Goal: Information Seeking & Learning: Learn about a topic

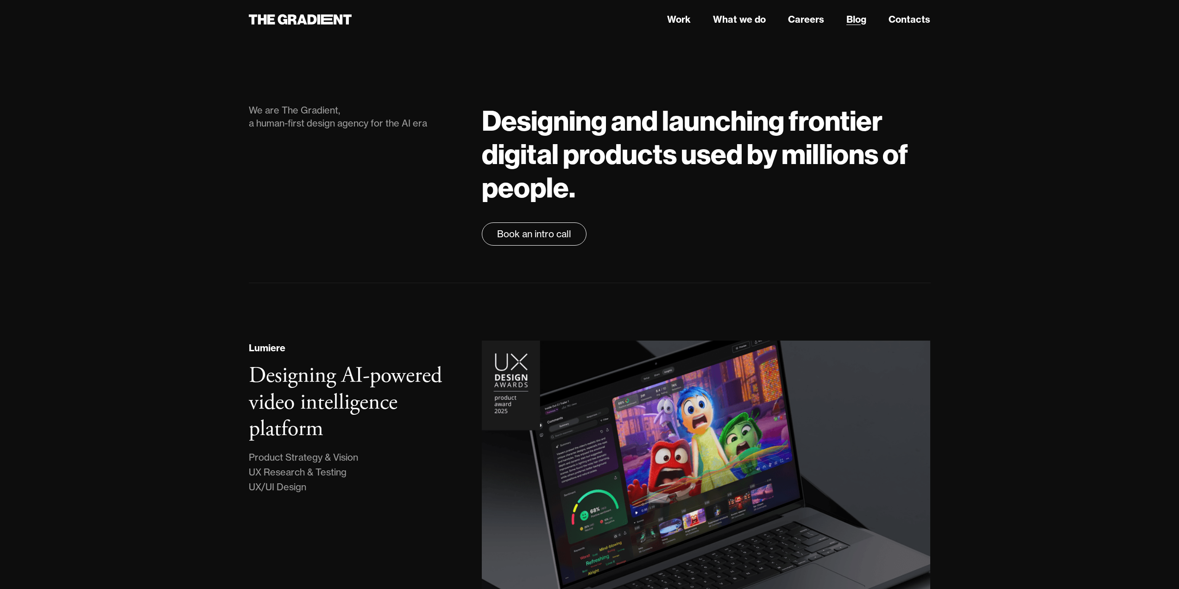
click at [859, 18] on link "Blog" at bounding box center [857, 20] width 20 height 14
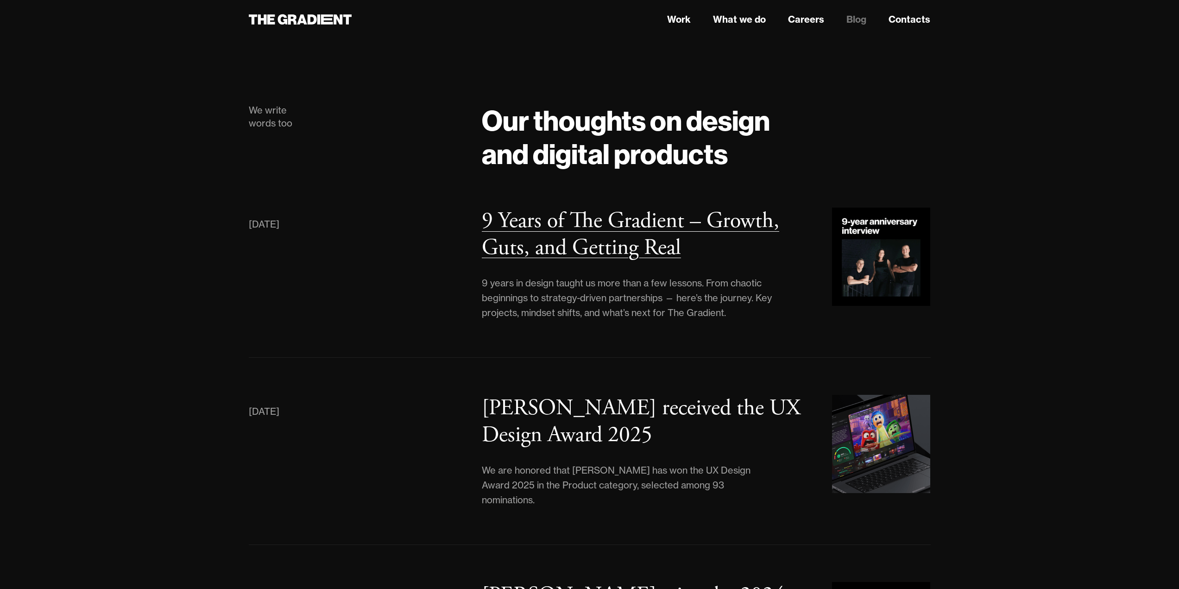
click at [563, 232] on h3 "9 Years of The Gradient – Growth, Guts, and Getting Real" at bounding box center [631, 234] width 298 height 55
click at [727, 19] on link "What we do" at bounding box center [739, 20] width 53 height 14
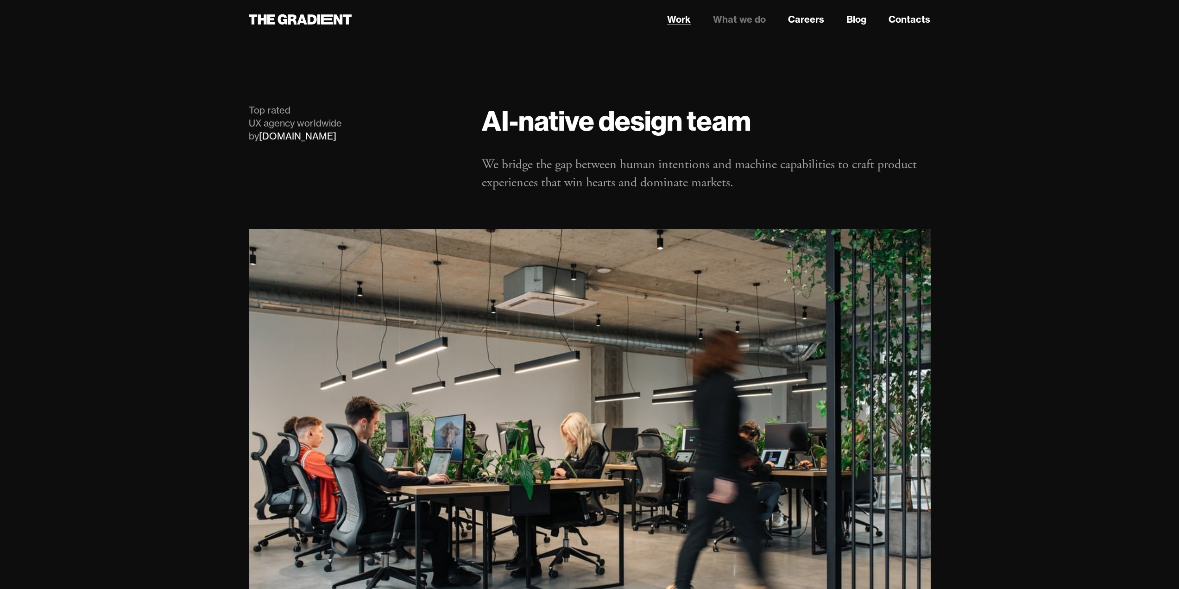
click at [689, 20] on link "Work" at bounding box center [679, 20] width 24 height 14
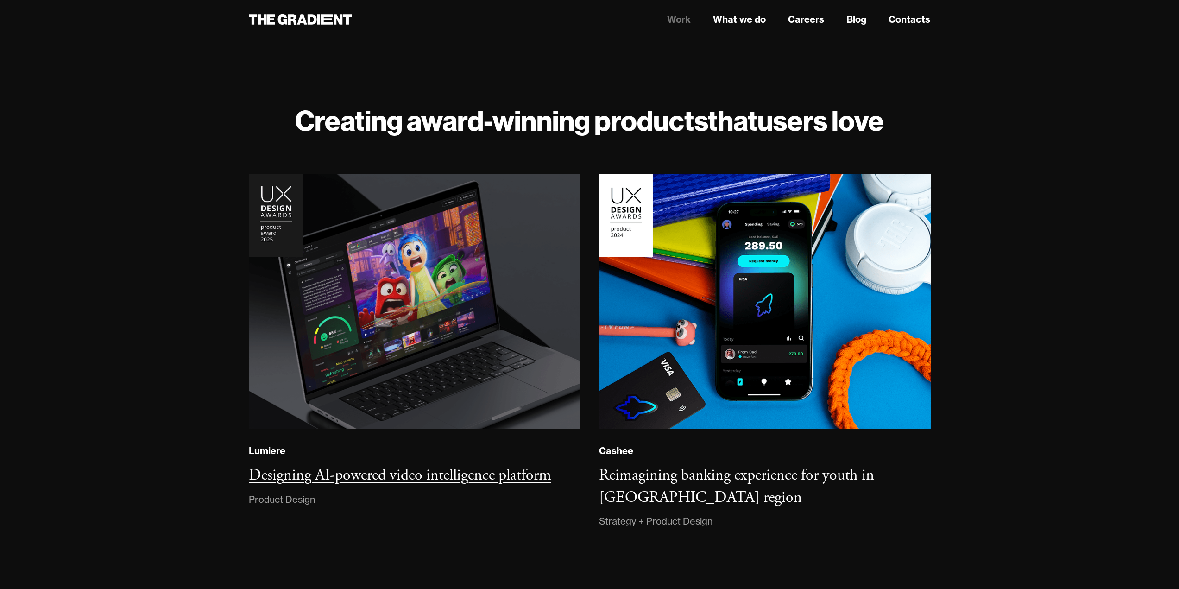
click at [368, 478] on h3 "Designing AI-powered video intelligence platform" at bounding box center [400, 475] width 303 height 20
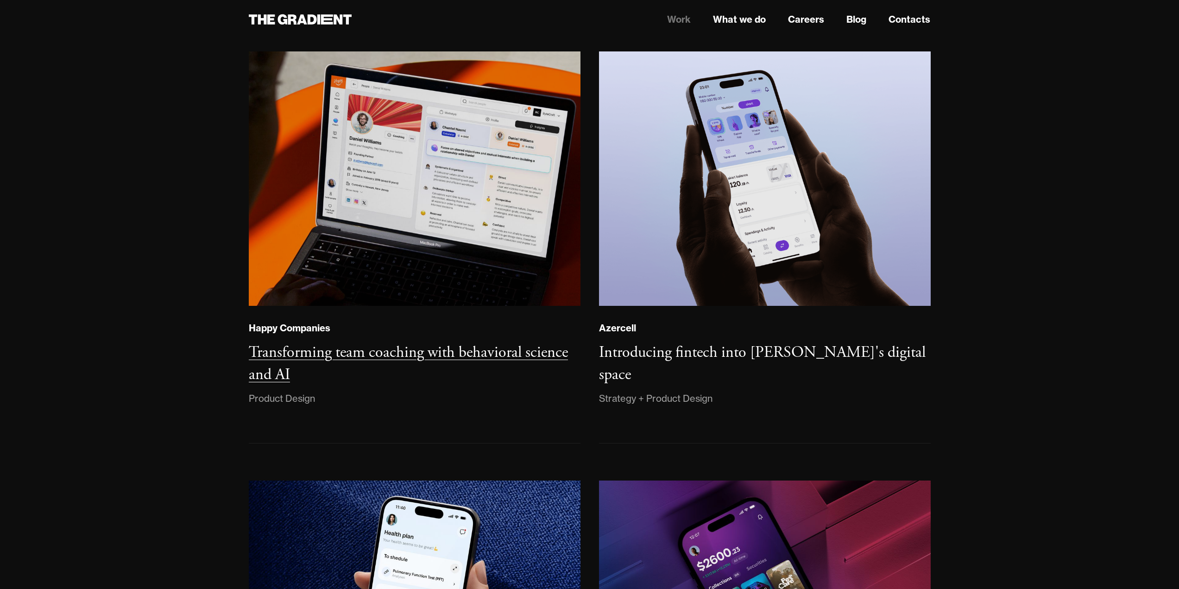
scroll to position [556, 0]
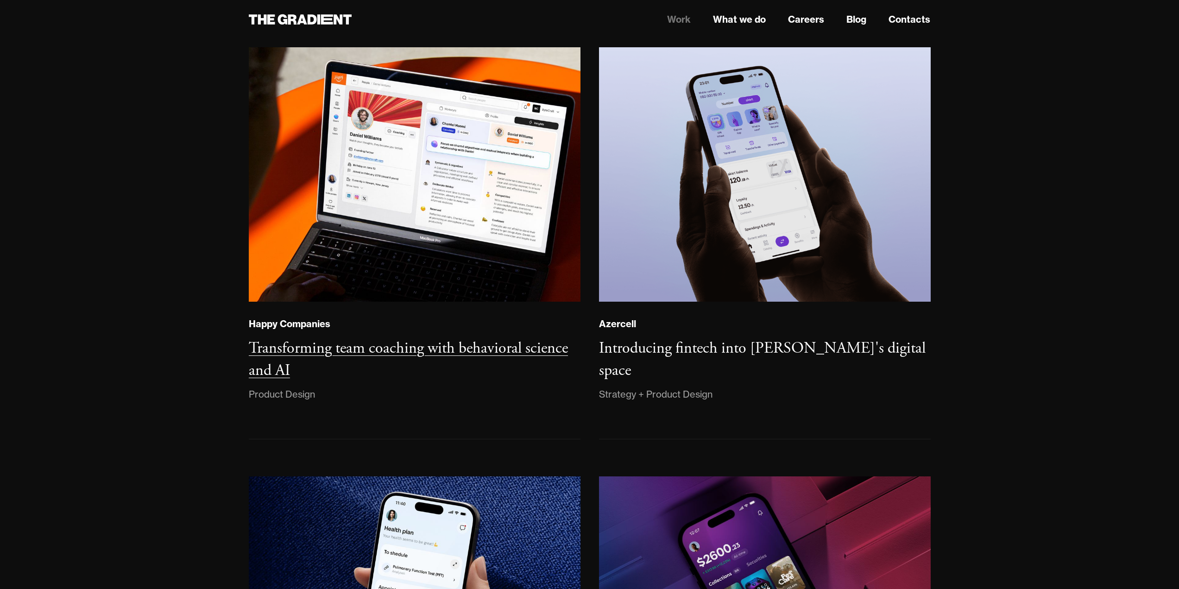
click at [360, 346] on h3 "Transforming team coaching with behavioral science and AI" at bounding box center [408, 359] width 319 height 42
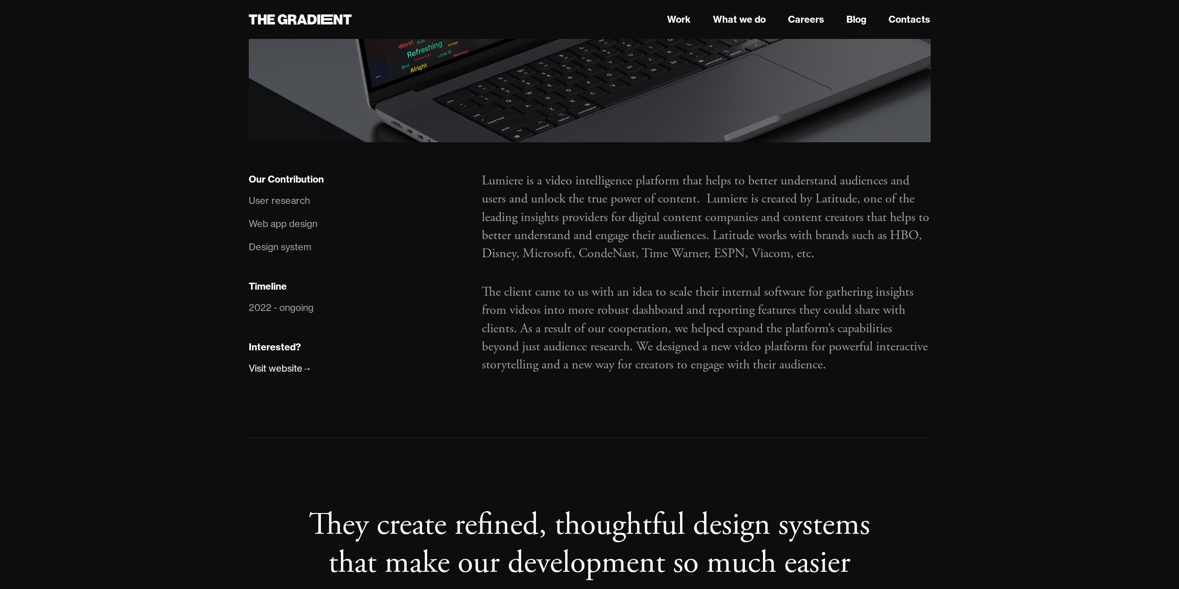
scroll to position [510, 0]
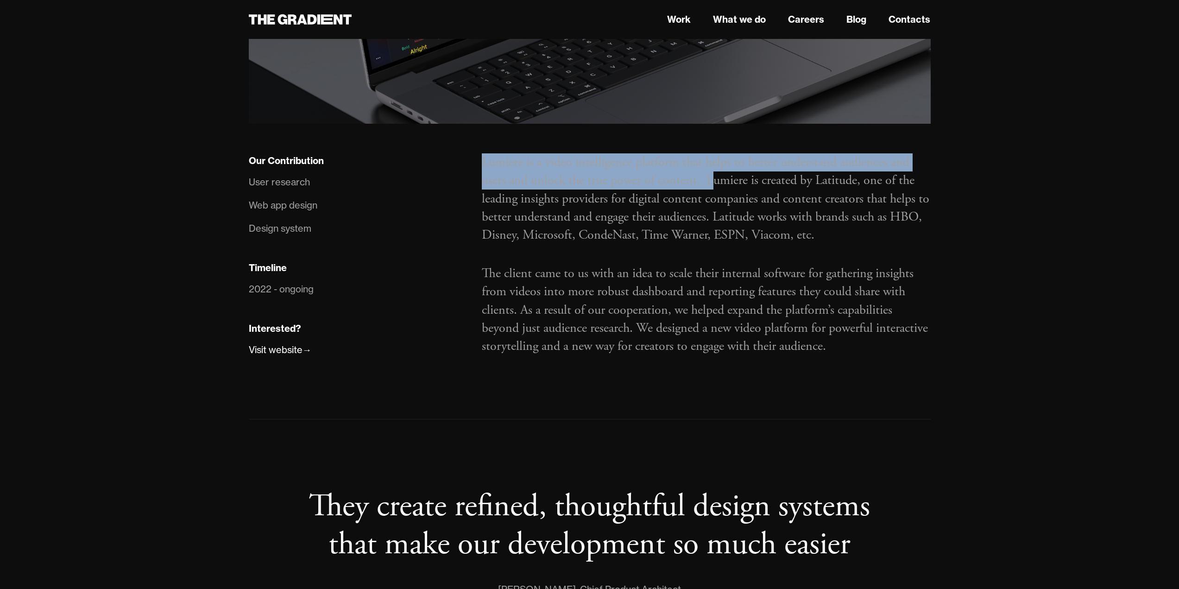
drag, startPoint x: 480, startPoint y: 160, endPoint x: 693, endPoint y: 194, distance: 216.3
click at [716, 190] on div "Lumiere is a video intelligence platform that helps to better understand audien…" at bounding box center [706, 267] width 467 height 228
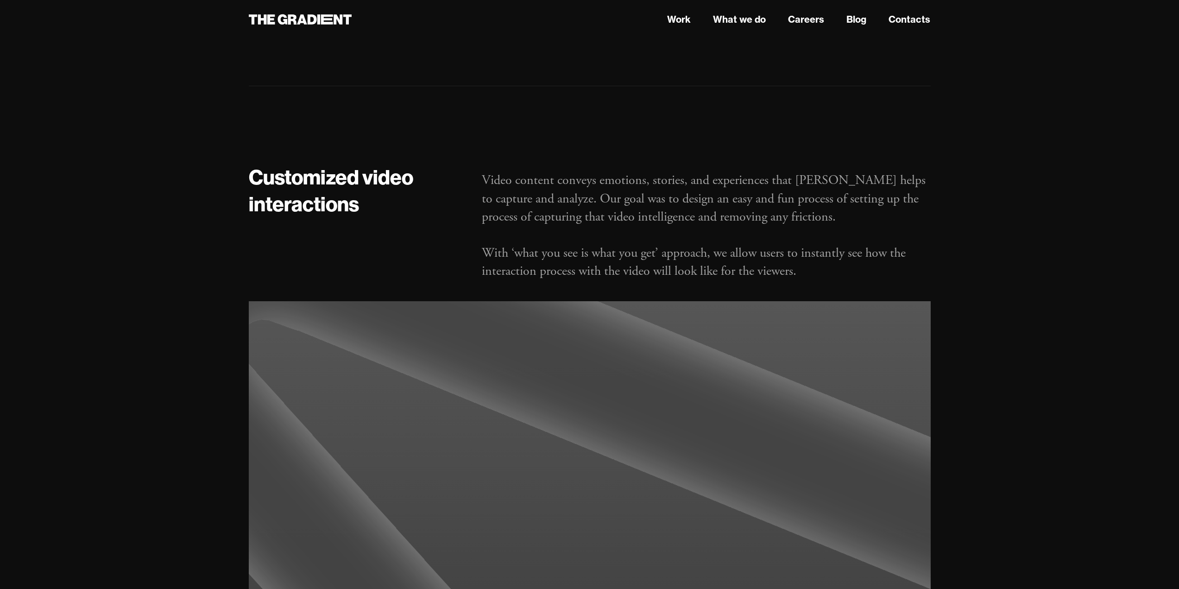
scroll to position [881, 0]
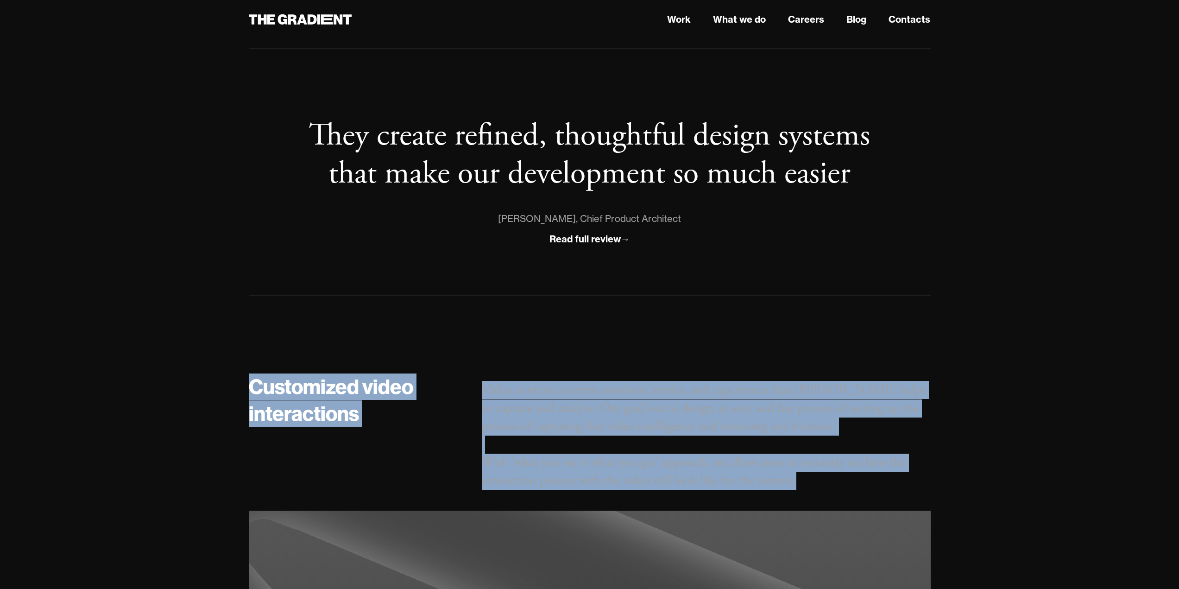
drag, startPoint x: 376, startPoint y: 381, endPoint x: 890, endPoint y: 482, distance: 524.2
click at [889, 482] on div "Customized video interactions Video content conveys emotions, stories, and expe…" at bounding box center [590, 442] width 701 height 137
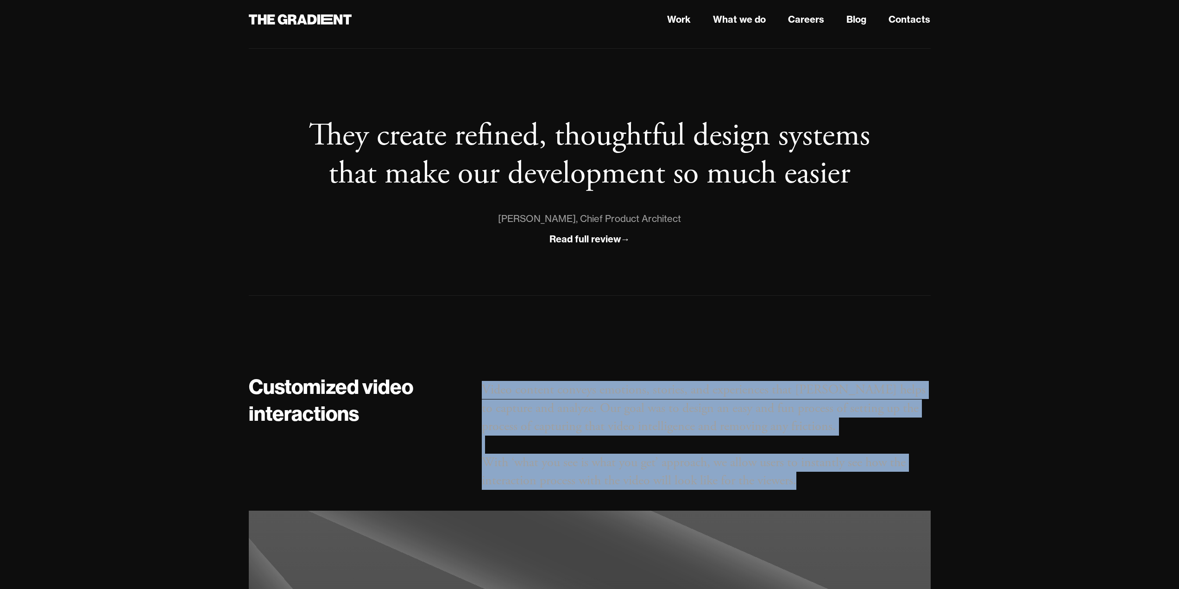
drag, startPoint x: 482, startPoint y: 388, endPoint x: 831, endPoint y: 502, distance: 366.7
click at [831, 502] on div "Video content conveys emotions, stories, and experiences that Lumiere helps to …" at bounding box center [706, 442] width 467 height 137
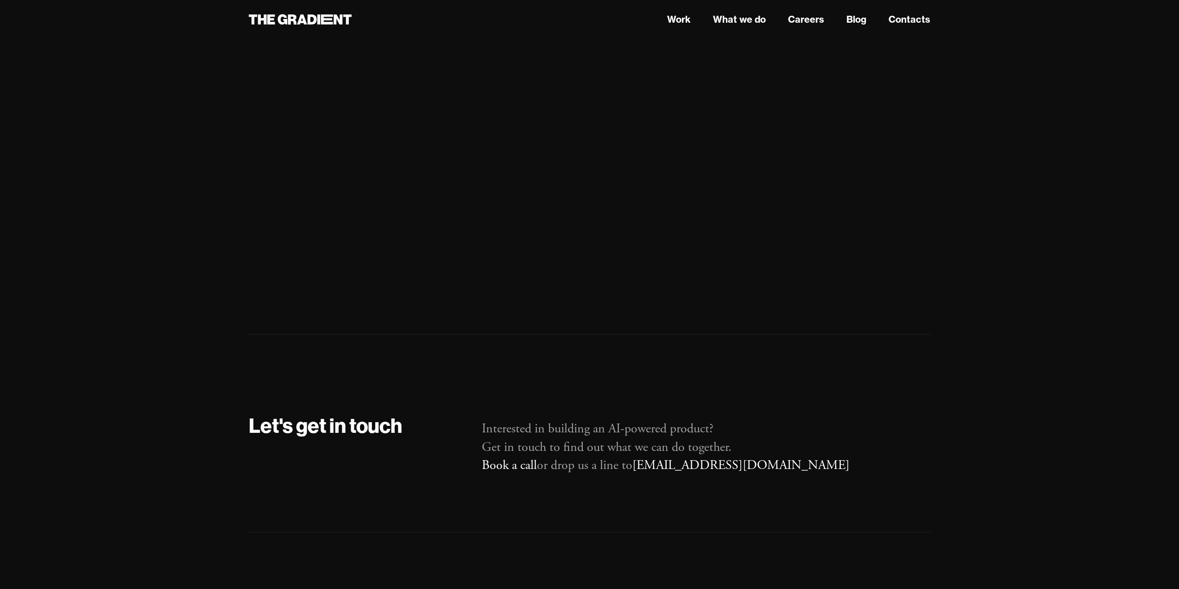
scroll to position [0, 0]
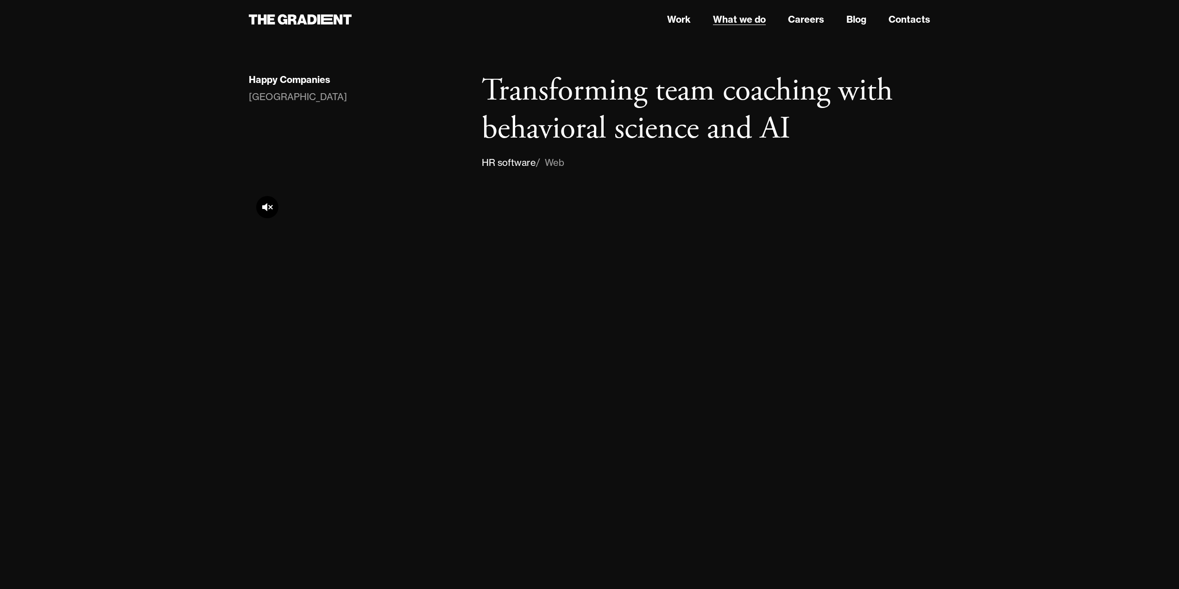
click at [724, 18] on link "What we do" at bounding box center [739, 20] width 53 height 14
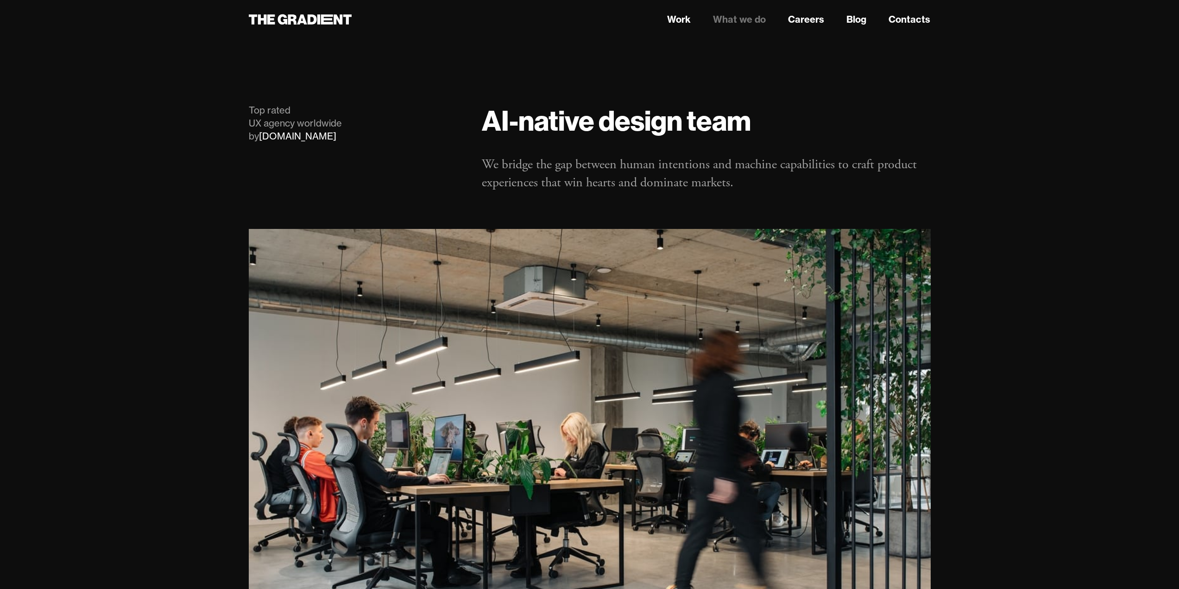
click at [678, 26] on nav "Work What we do Careers Blog Contacts" at bounding box center [706, 19] width 449 height 17
click at [676, 21] on link "Work" at bounding box center [679, 20] width 24 height 14
